Goal: Transaction & Acquisition: Book appointment/travel/reservation

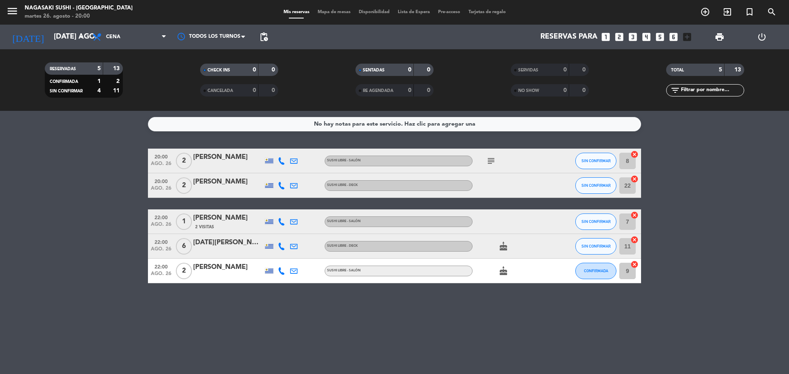
click at [619, 37] on icon "looks_two" at bounding box center [619, 37] width 11 height 11
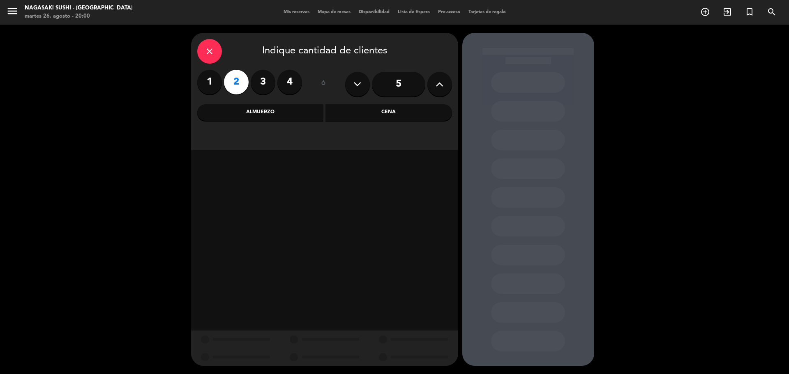
click at [380, 113] on div "Cena" at bounding box center [388, 112] width 127 height 16
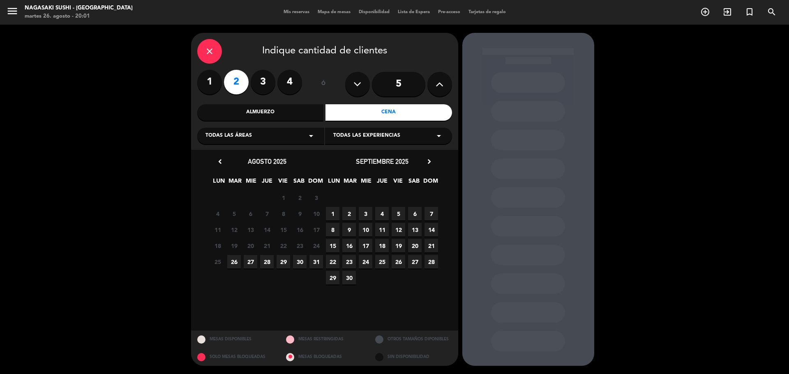
click at [232, 265] on span "26" at bounding box center [234, 262] width 14 height 14
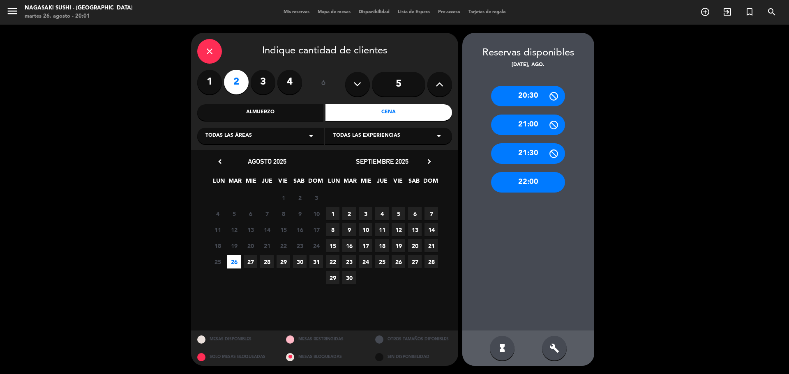
drag, startPoint x: 546, startPoint y: 187, endPoint x: 533, endPoint y: 205, distance: 22.4
click at [544, 193] on div "20:30 21:00 21:30 22:00" at bounding box center [528, 199] width 132 height 261
click at [532, 187] on div "22:00" at bounding box center [528, 182] width 74 height 21
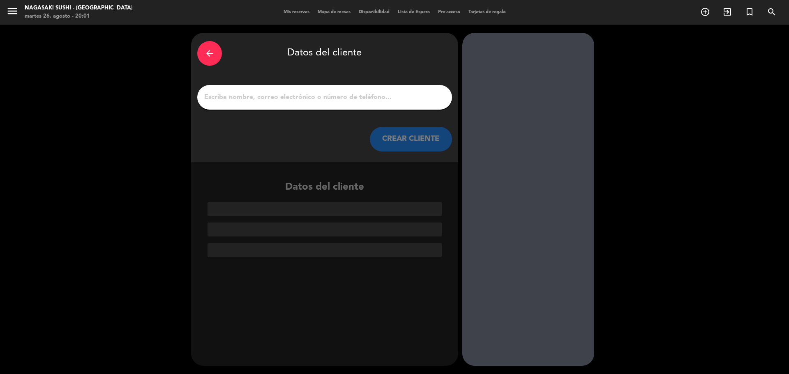
click at [314, 90] on div at bounding box center [324, 97] width 255 height 25
click at [315, 101] on input "1" at bounding box center [324, 98] width 242 height 12
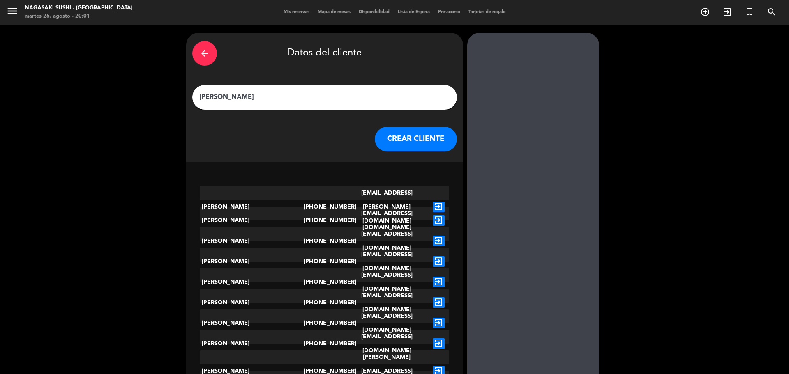
type input "[PERSON_NAME]"
click at [417, 141] on button "CREAR CLIENTE" at bounding box center [416, 139] width 82 height 25
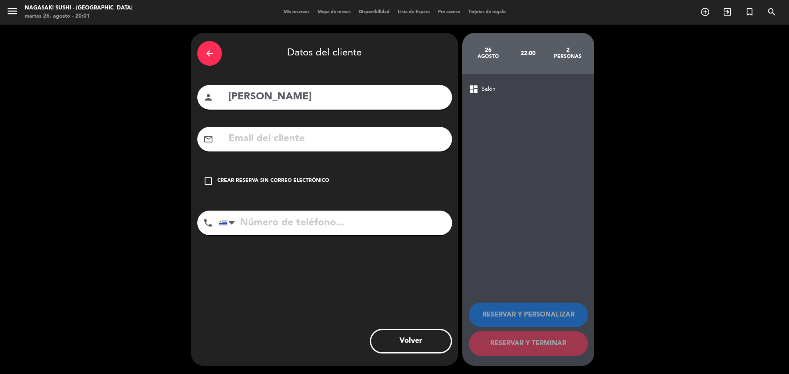
click at [360, 223] on input "tel" at bounding box center [335, 223] width 233 height 25
type input "26008899"
click at [376, 326] on div "arrow_back Datos del cliente person [PERSON_NAME] mail_outline check_box_outlin…" at bounding box center [324, 199] width 267 height 333
click at [336, 219] on input "26008899" at bounding box center [335, 223] width 233 height 25
drag, startPoint x: 379, startPoint y: 237, endPoint x: 288, endPoint y: 223, distance: 92.7
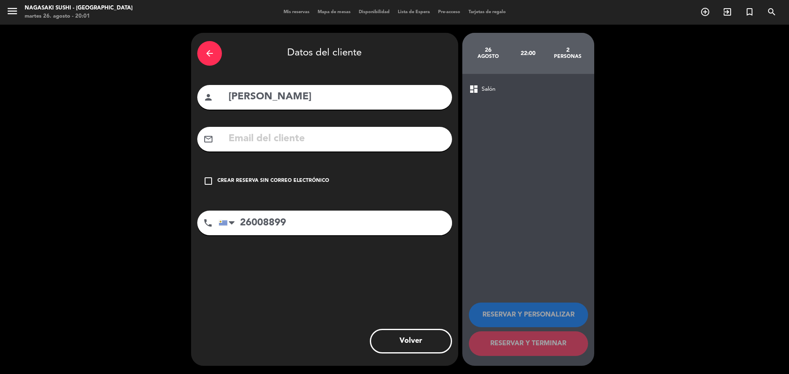
click at [378, 237] on div "phone [GEOGRAPHIC_DATA] +1 [GEOGRAPHIC_DATA] +44 [GEOGRAPHIC_DATA] ([GEOGRAPHIC…" at bounding box center [324, 226] width 255 height 30
click at [206, 182] on icon "check_box_outline_blank" at bounding box center [208, 181] width 10 height 10
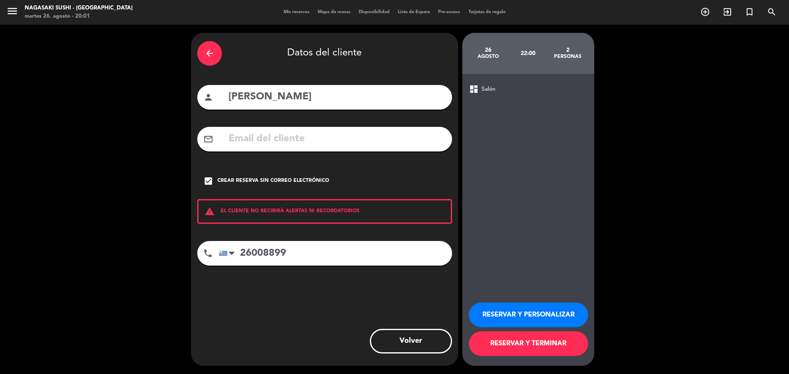
click at [526, 317] on button "RESERVAR Y PERSONALIZAR" at bounding box center [528, 315] width 119 height 25
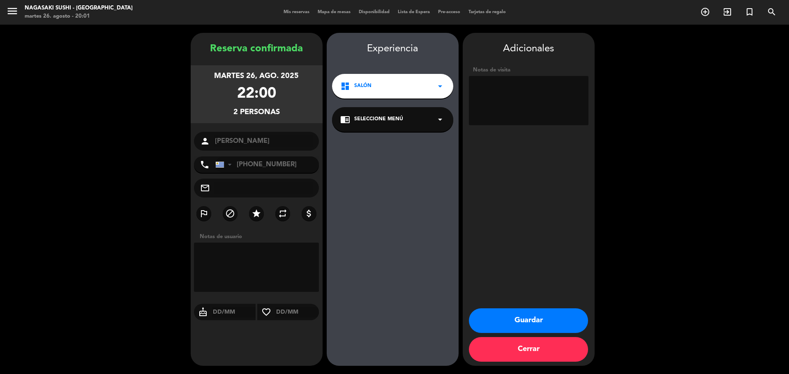
click at [444, 128] on div "chrome_reader_mode Seleccione Menú arrow_drop_down" at bounding box center [392, 119] width 121 height 25
click at [412, 143] on div "SUSHI LIBRE - Salón" at bounding box center [392, 142] width 105 height 8
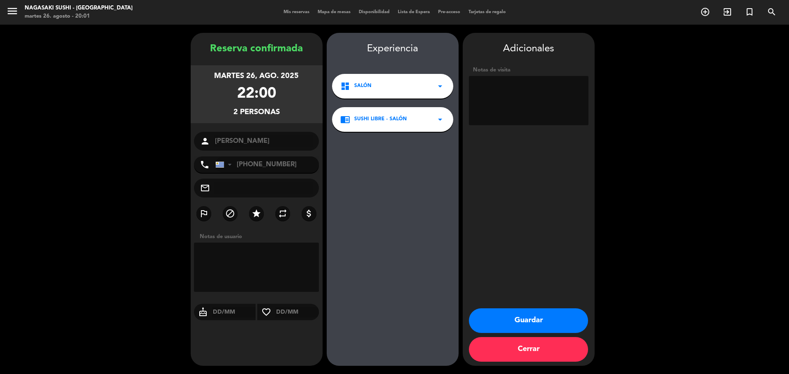
click at [526, 322] on button "Guardar" at bounding box center [528, 321] width 119 height 25
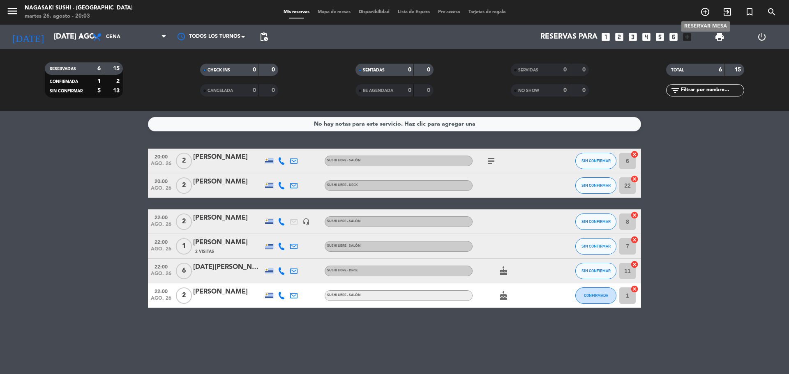
click at [702, 12] on icon "add_circle_outline" at bounding box center [705, 12] width 10 height 10
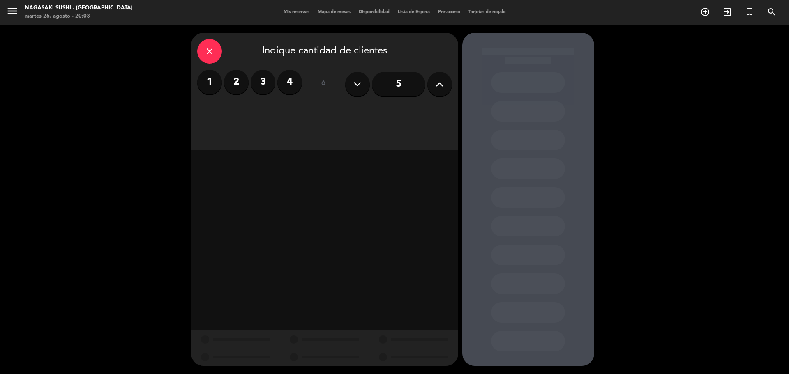
click at [236, 84] on label "2" at bounding box center [236, 82] width 25 height 25
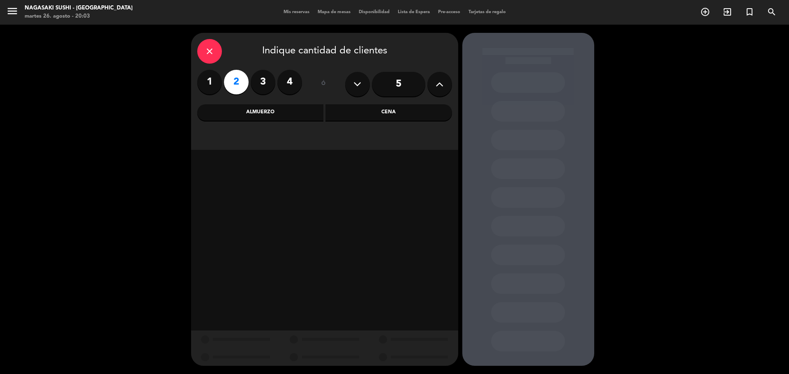
click at [385, 113] on div "Cena" at bounding box center [388, 112] width 127 height 16
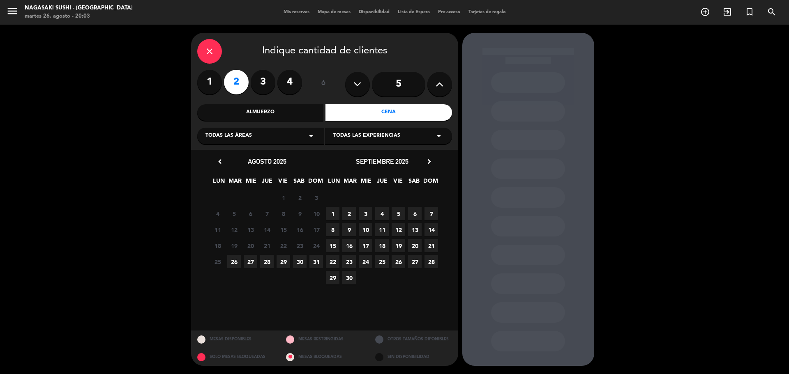
click at [233, 265] on span "26" at bounding box center [234, 262] width 14 height 14
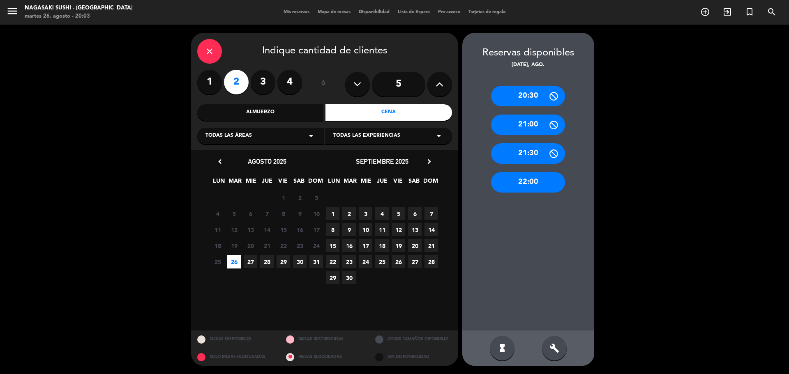
click at [520, 178] on div "22:00" at bounding box center [528, 182] width 74 height 21
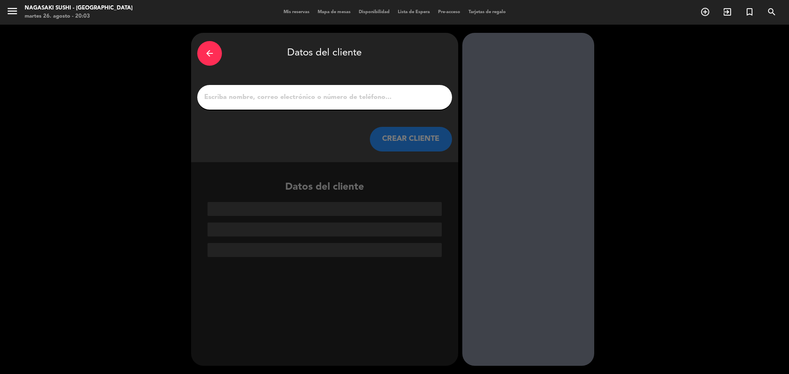
click at [259, 101] on input "1" at bounding box center [324, 98] width 242 height 12
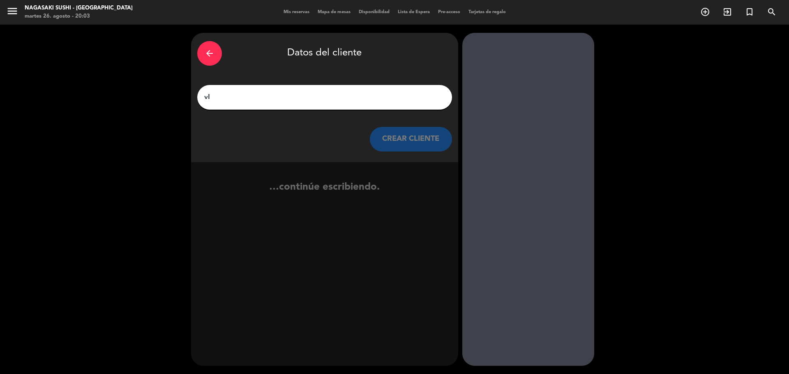
type input "v"
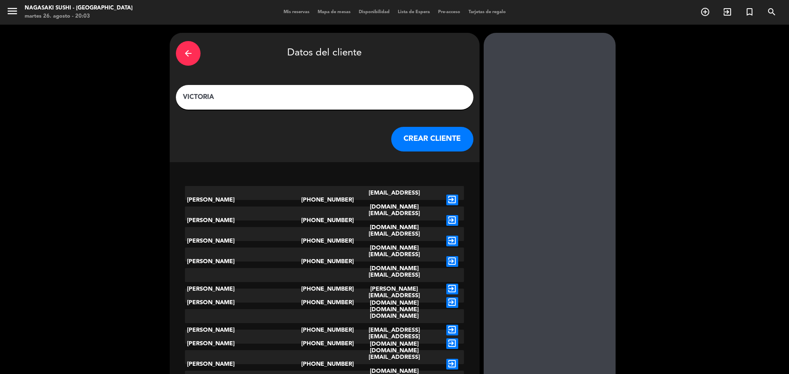
type input "VICTORIA"
click at [394, 133] on button "CREAR CLIENTE" at bounding box center [432, 139] width 82 height 25
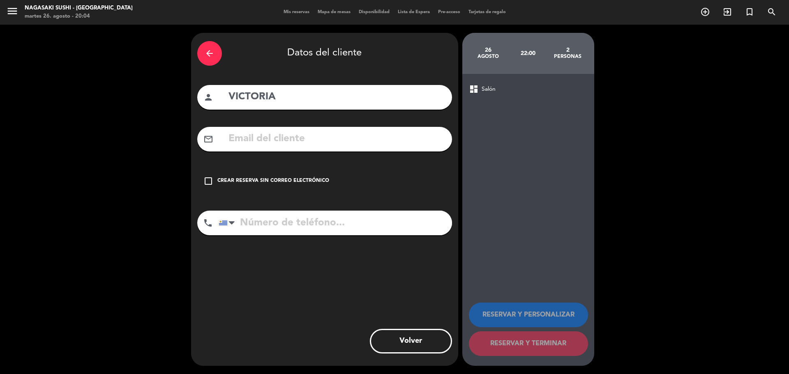
click at [210, 180] on icon "check_box_outline_blank" at bounding box center [208, 181] width 10 height 10
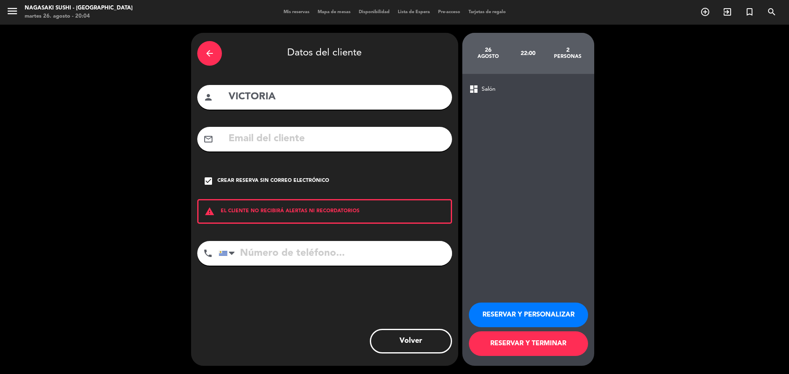
click at [270, 255] on input "tel" at bounding box center [335, 253] width 233 height 25
type input "096154230"
click at [532, 307] on button "RESERVAR Y PERSONALIZAR" at bounding box center [528, 315] width 119 height 25
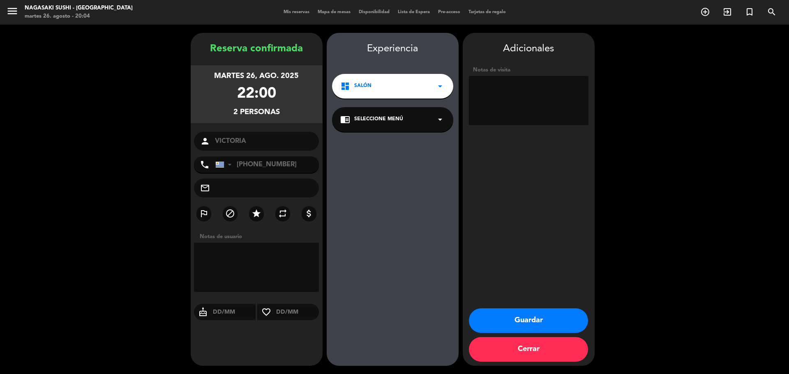
click at [538, 318] on button "Guardar" at bounding box center [528, 321] width 119 height 25
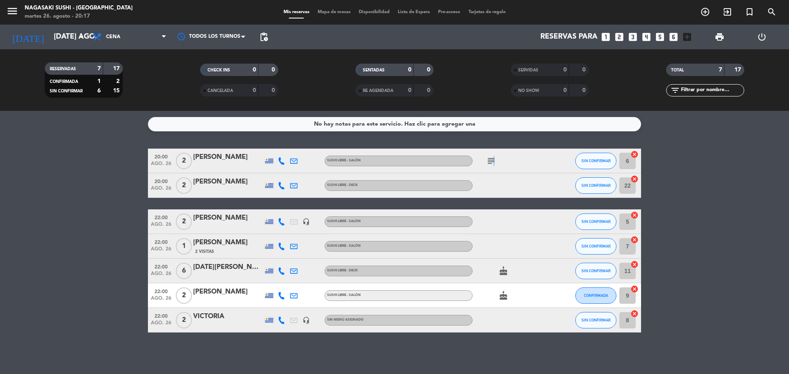
click at [491, 165] on div "subject" at bounding box center [509, 161] width 74 height 24
click at [490, 164] on icon "subject" at bounding box center [491, 161] width 10 height 10
click at [490, 160] on icon "subject" at bounding box center [491, 161] width 10 height 10
click at [489, 157] on icon "subject" at bounding box center [491, 161] width 10 height 10
drag, startPoint x: 788, startPoint y: 123, endPoint x: 786, endPoint y: 113, distance: 10.2
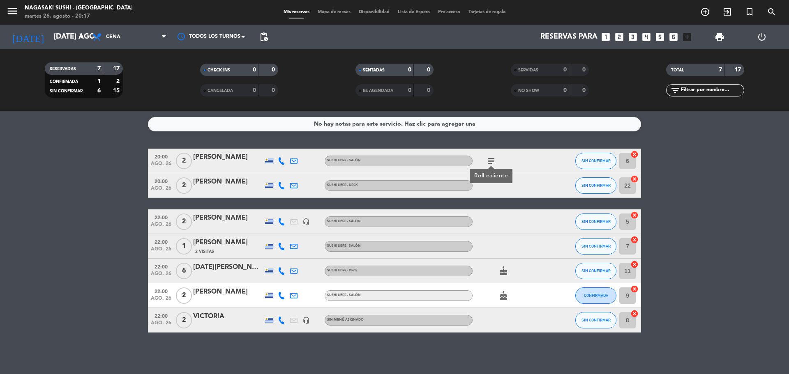
click at [786, 114] on div "No hay notas para este servicio. Haz clic para agregar una 20:00 ago. 26 2 [PER…" at bounding box center [394, 242] width 789 height 263
click at [593, 188] on button "SIN CONFIRMAR" at bounding box center [595, 185] width 41 height 16
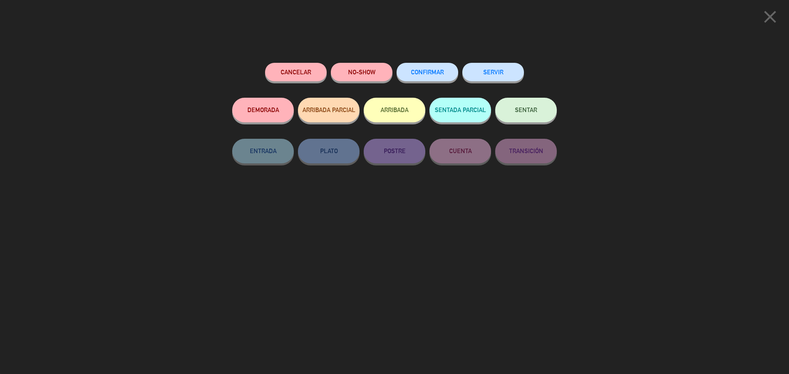
click at [491, 73] on button "SERVIR" at bounding box center [493, 72] width 62 height 18
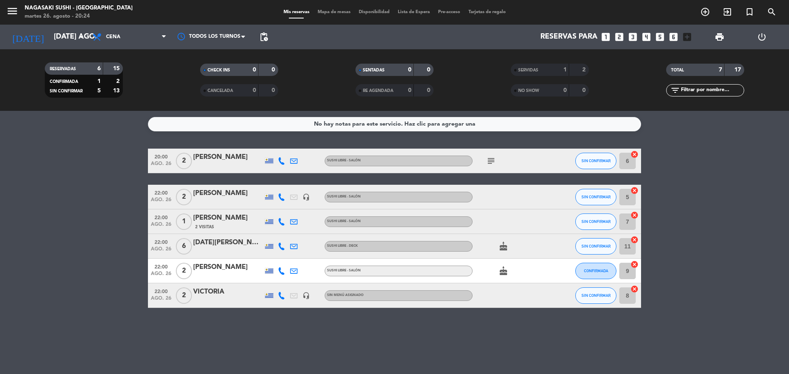
click at [143, 324] on div "No hay notas para este servicio. Haz clic para agregar una 20:00 ago. 26 2 [PER…" at bounding box center [394, 242] width 789 height 263
